Goal: Information Seeking & Learning: Learn about a topic

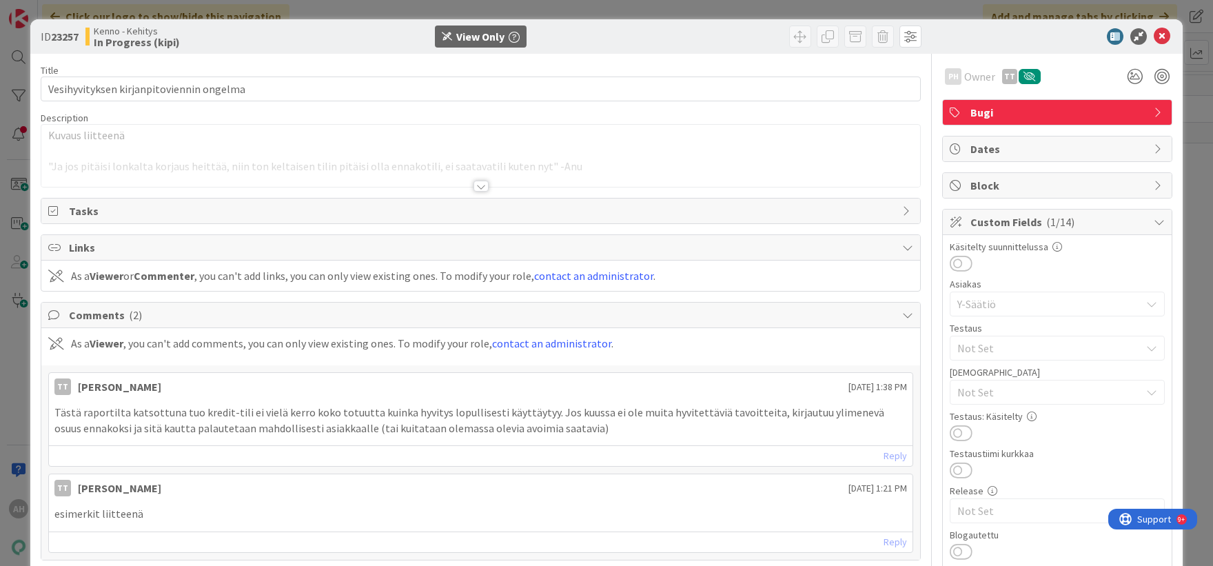
click at [473, 187] on div at bounding box center [480, 186] width 15 height 11
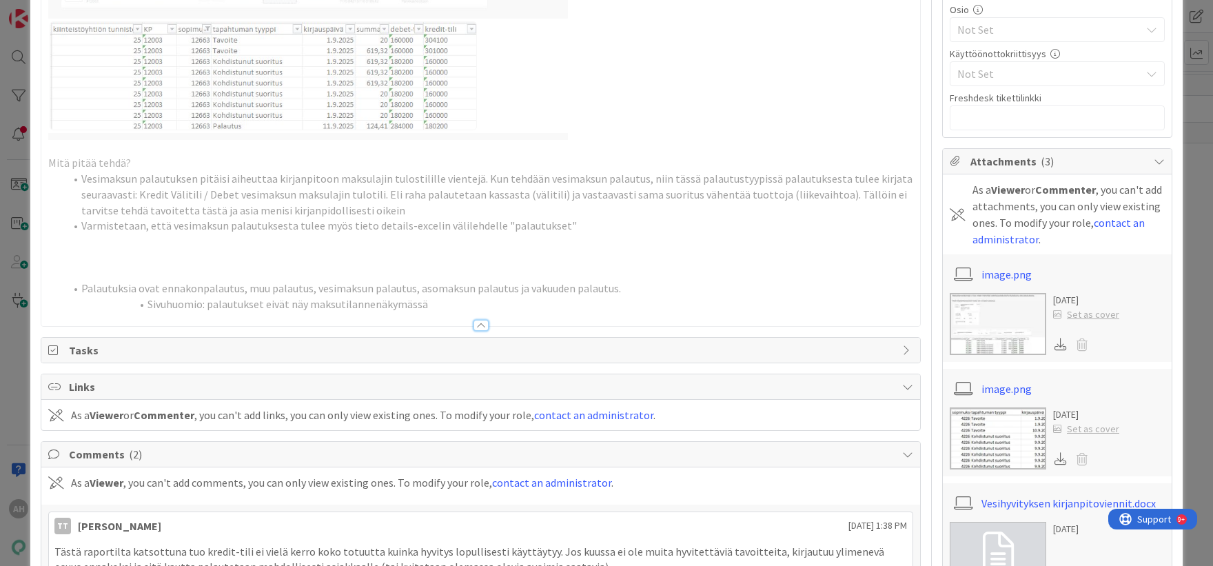
scroll to position [689, 0]
click at [993, 325] on img at bounding box center [997, 322] width 96 height 62
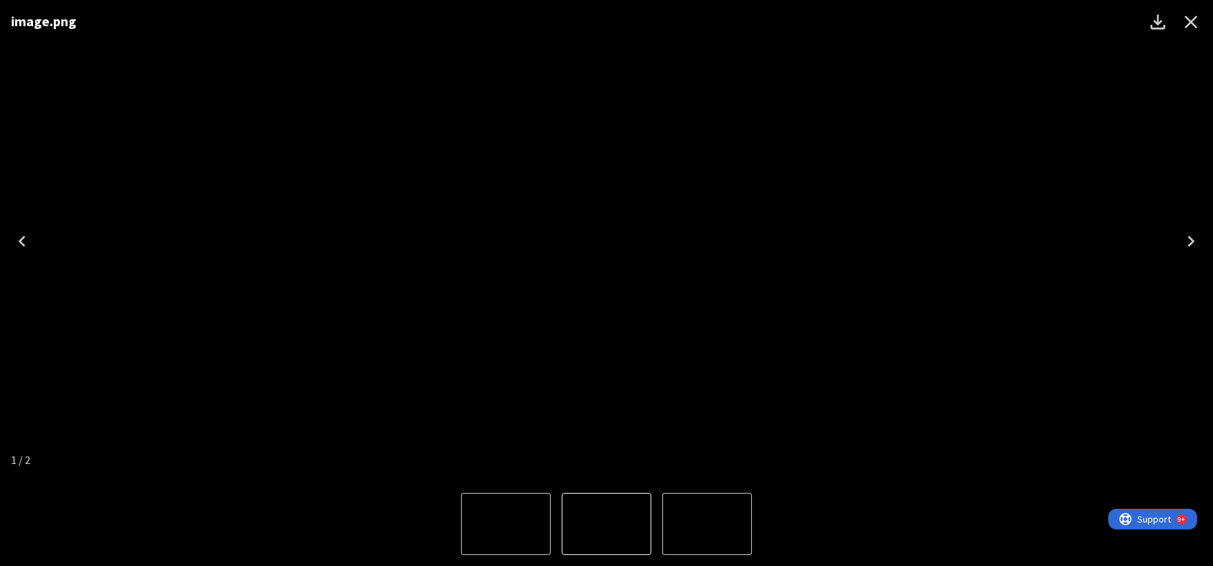
click at [1193, 238] on icon "Next" at bounding box center [1191, 241] width 22 height 22
click at [1186, 242] on icon "Next" at bounding box center [1191, 241] width 22 height 22
click at [1186, 33] on button "Close" at bounding box center [1190, 22] width 33 height 33
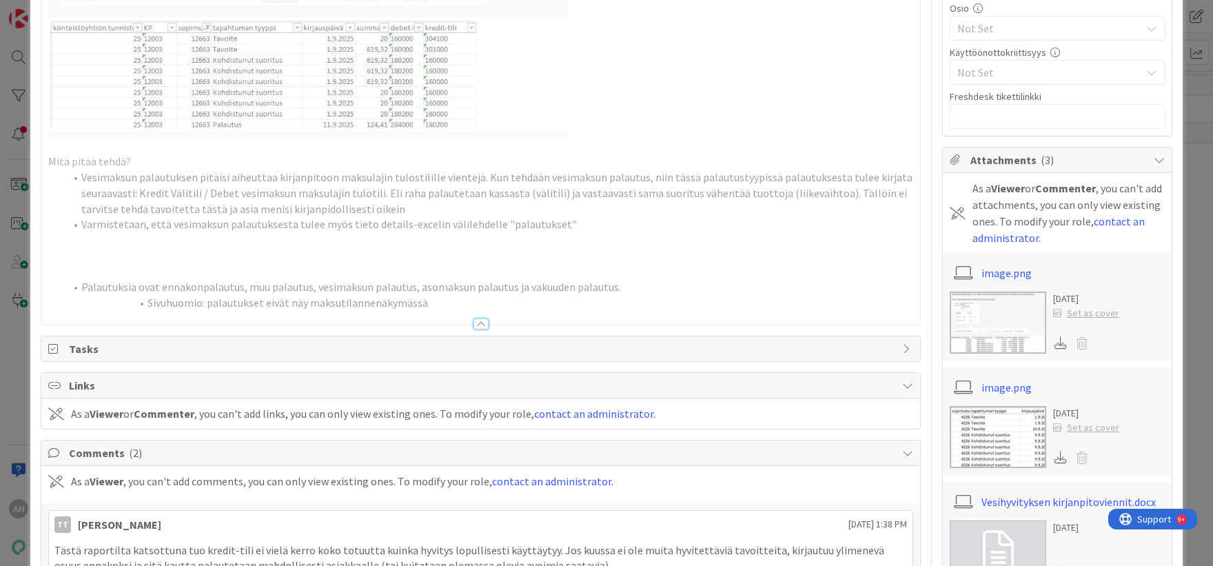
click at [1187, 27] on div "ID 23257 Kenno - Kehitys In Progress (kipi) View Only Title 40 / 128 Vesihyvity…" at bounding box center [606, 283] width 1213 height 566
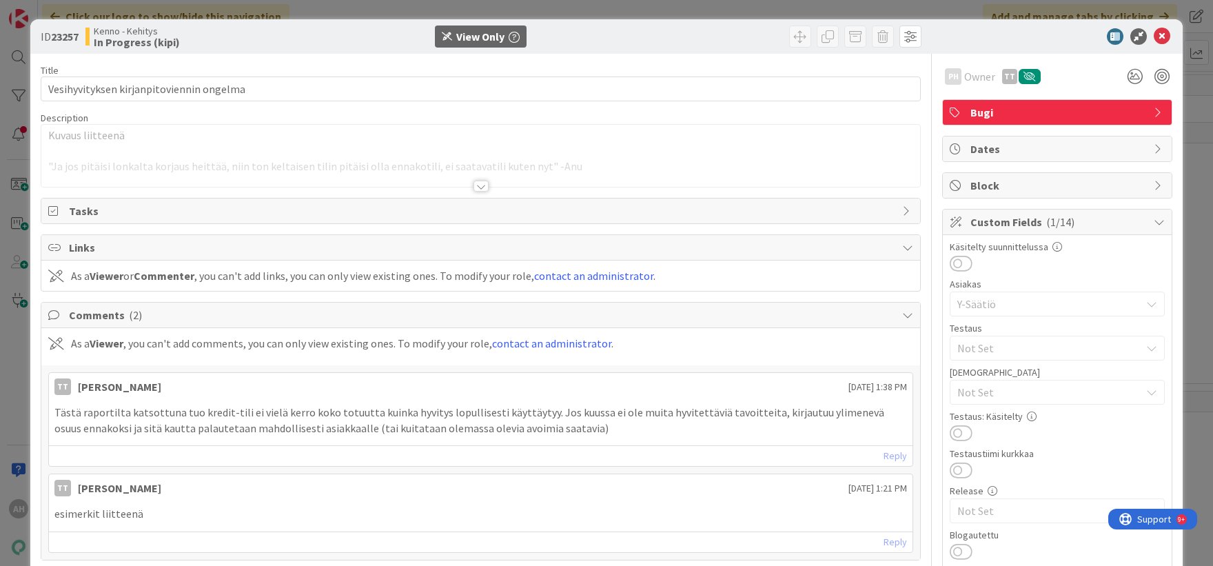
click at [473, 183] on div at bounding box center [480, 186] width 15 height 11
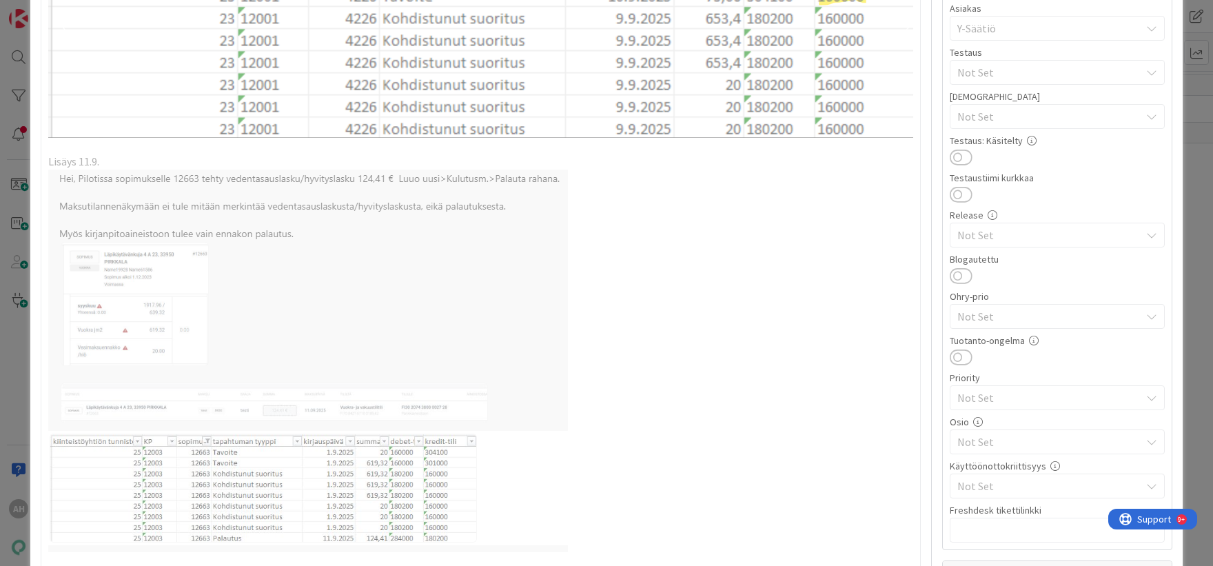
scroll to position [551, 0]
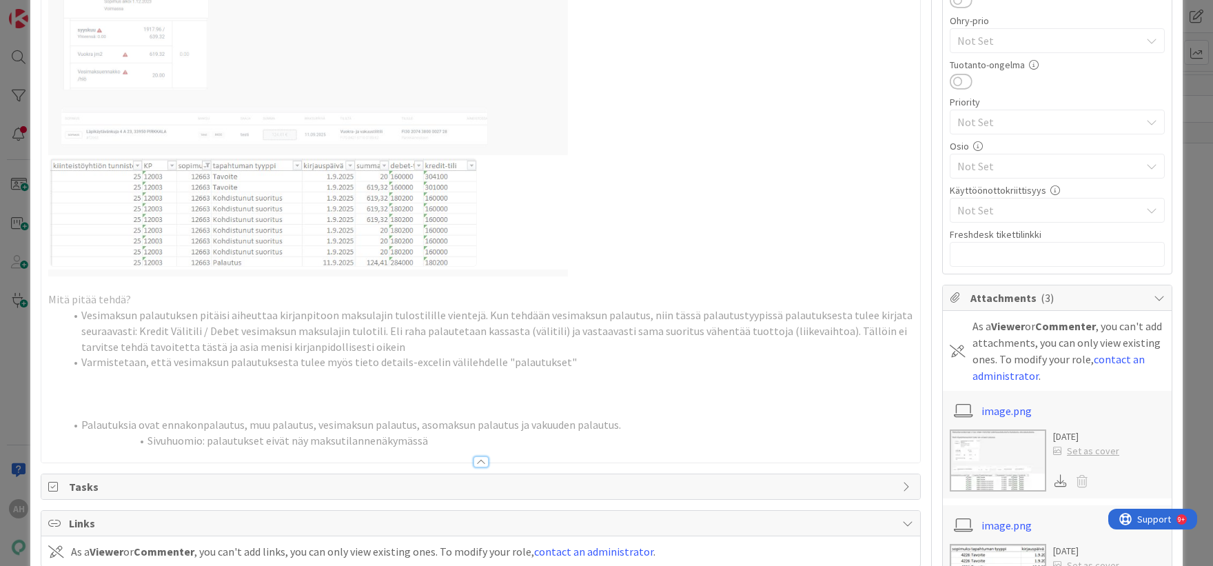
click at [295, 327] on li "Vesimaksun palautuksen pitäisi aiheuttaa kirjanpitoon maksulajin tulostilille v…" at bounding box center [489, 330] width 848 height 47
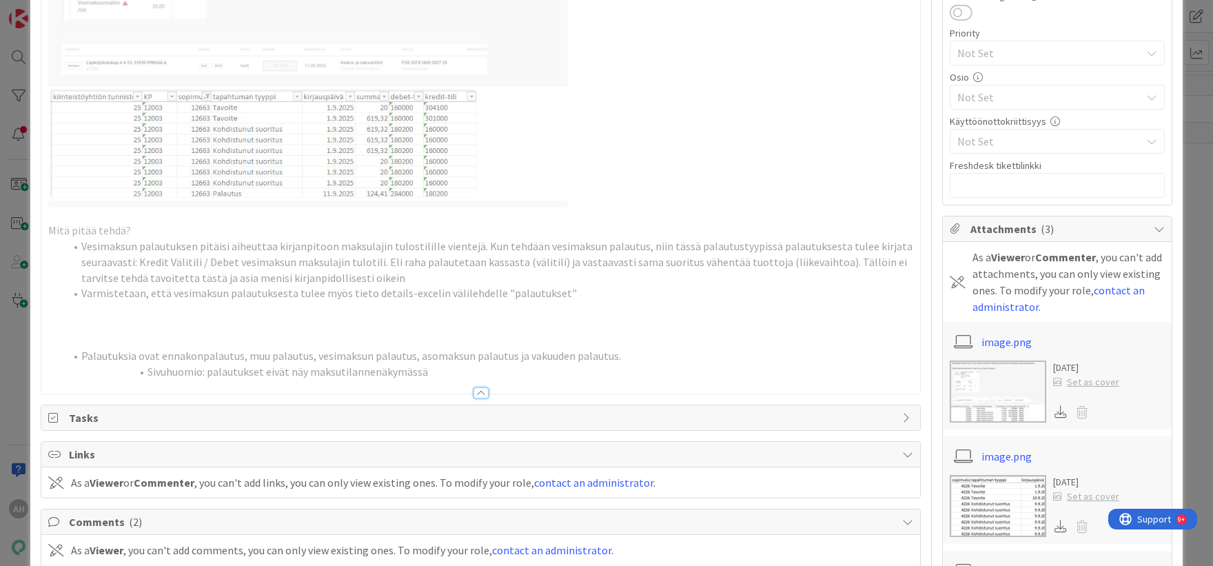
click at [528, 379] on div at bounding box center [480, 386] width 878 height 14
